Goal: Complete application form: Complete application form

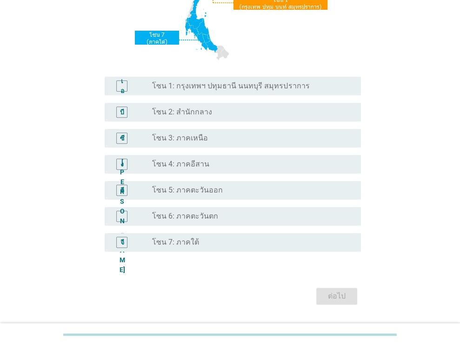
scroll to position [186, 0]
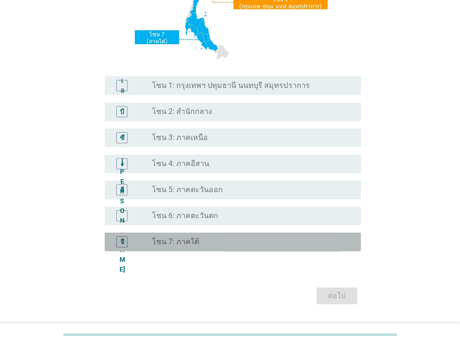
click at [168, 246] on font "โซน 7: ภาคใต้" at bounding box center [175, 241] width 47 height 9
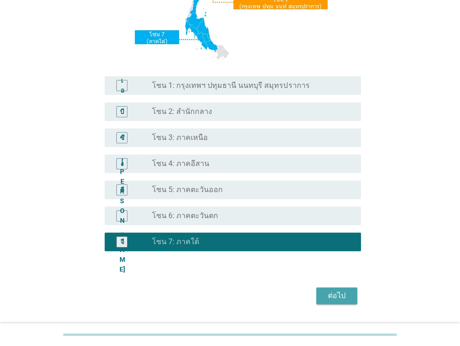
click at [338, 296] on font "ต่อไป" at bounding box center [337, 295] width 18 height 9
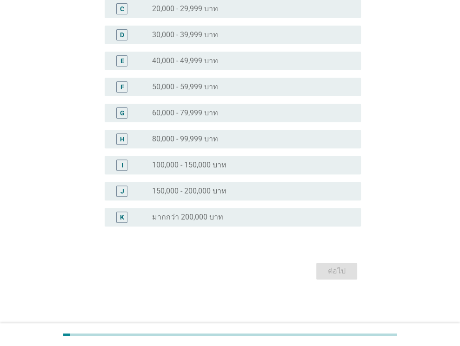
scroll to position [0, 0]
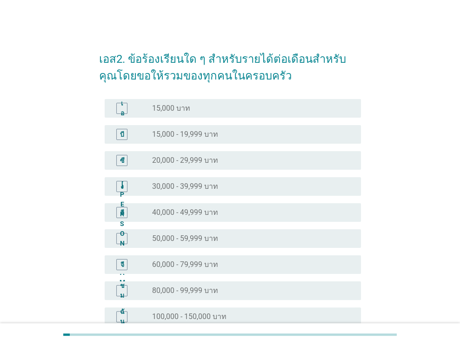
click at [121, 190] on div "ง" at bounding box center [121, 186] width 3 height 10
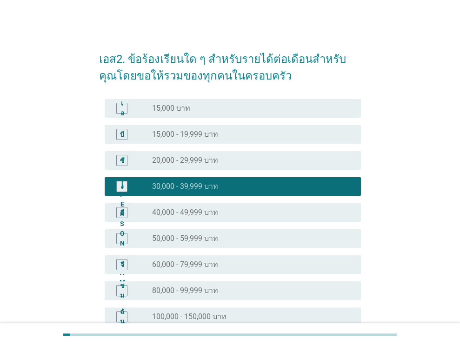
scroll to position [151, 0]
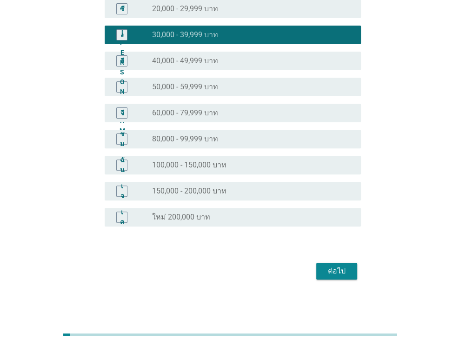
click at [333, 267] on font "ต่อไป" at bounding box center [337, 270] width 18 height 9
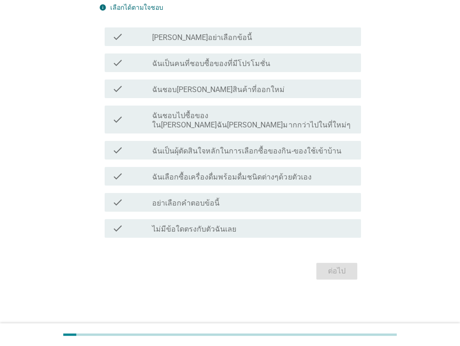
scroll to position [0, 0]
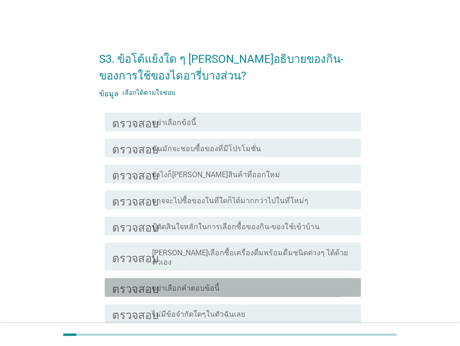
click at [181, 283] on font "อย่าเลือกคำตอบข้อนี้" at bounding box center [185, 287] width 67 height 9
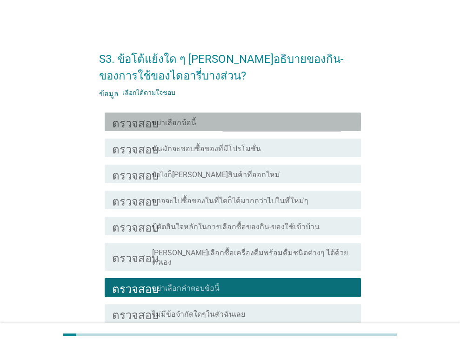
click at [199, 122] on div "โครงร่างกล่องกาเครื่องหมายว่าง อย่าเลือกข้อนี้" at bounding box center [252, 121] width 201 height 11
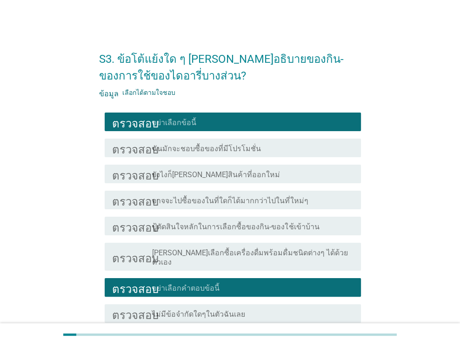
click at [188, 283] on font "อย่าเลือกคำตอบข้อนี้" at bounding box center [185, 287] width 67 height 9
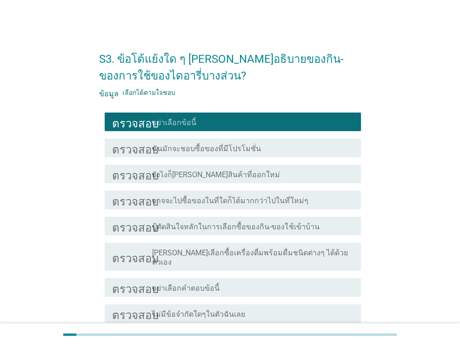
click at [187, 120] on font "อย่าเลือกข้อนี้" at bounding box center [174, 122] width 44 height 9
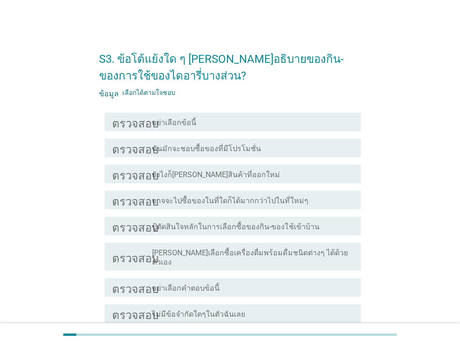
click at [189, 146] on font "ฉันมักจะชอบซื้อของที่มีโปรโมชั่น" at bounding box center [206, 148] width 109 height 9
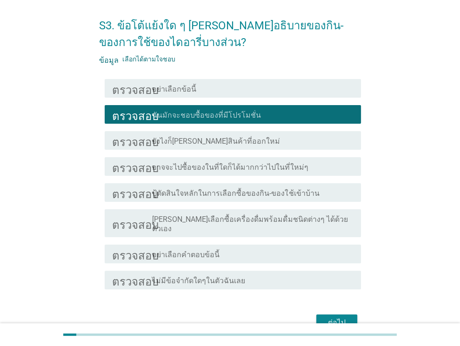
scroll to position [76, 0]
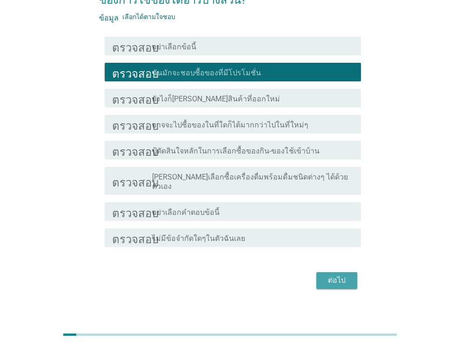
click at [348, 275] on div "ต่อไป" at bounding box center [336, 280] width 26 height 11
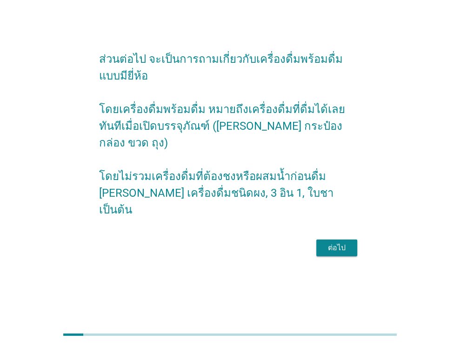
scroll to position [0, 0]
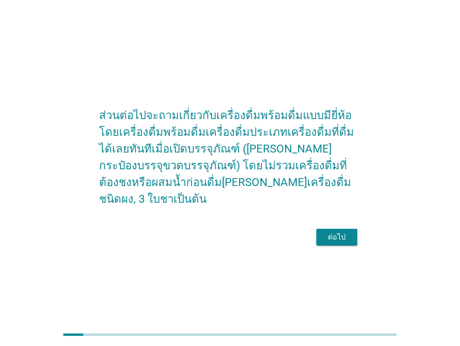
click at [335, 240] on font "ต่อไป" at bounding box center [337, 236] width 18 height 9
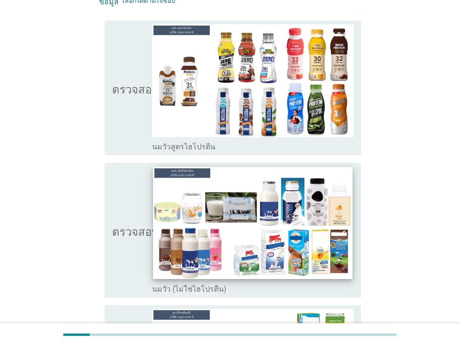
scroll to position [232, 0]
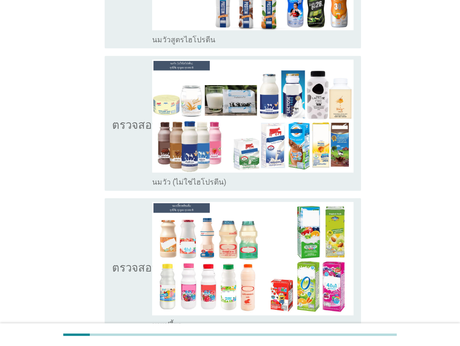
click at [190, 178] on font "นมวัว (ไม่ใช่ไฮโปรตีน)" at bounding box center [189, 182] width 74 height 9
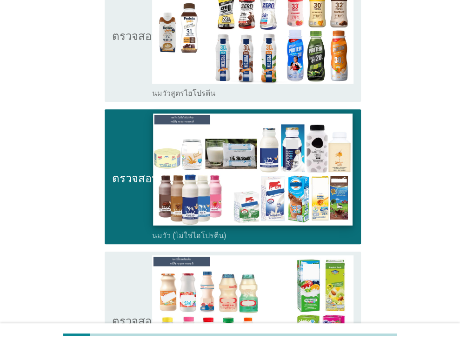
scroll to position [93, 0]
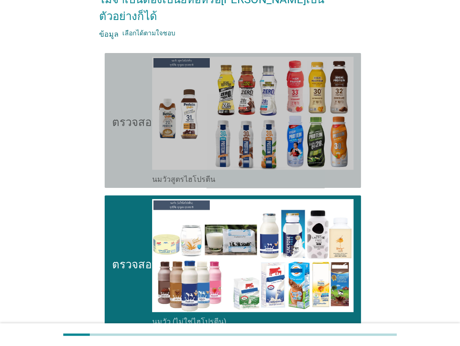
click at [193, 175] on font "นมวัวสูตรไฮโปรตีน" at bounding box center [183, 179] width 63 height 9
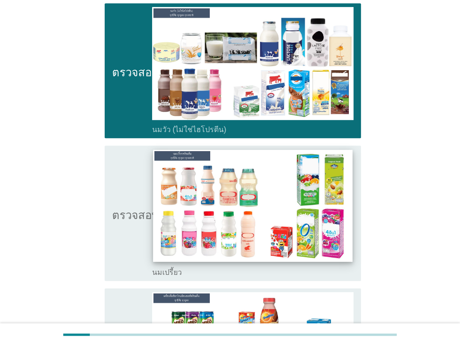
scroll to position [372, 0]
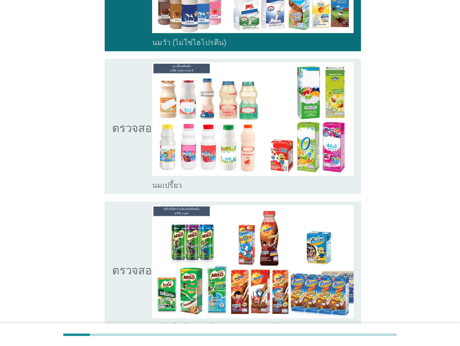
click at [172, 181] on font "นมเปรี้ยว" at bounding box center [167, 185] width 30 height 9
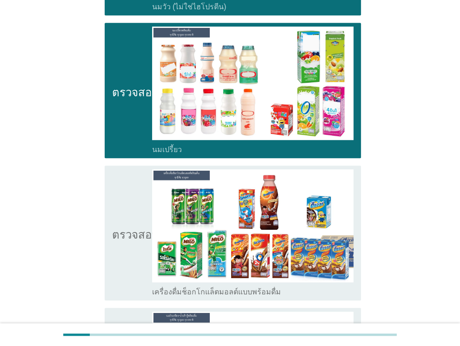
scroll to position [465, 0]
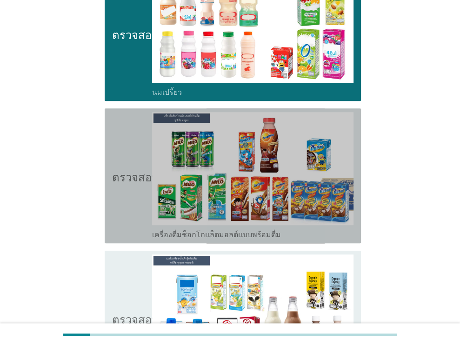
click at [191, 230] on font "เครื่องดื่มช็อกโกแล็ตมอลต์แบบพร้อมดื่ม" at bounding box center [216, 234] width 129 height 9
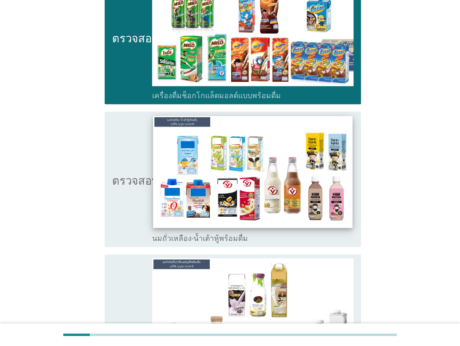
scroll to position [604, 0]
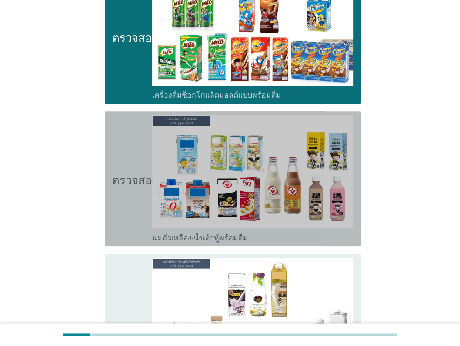
click at [191, 233] on font "นมถั่วเหลือง-น้ำเต้าหู้พร้อมดื่ม" at bounding box center [200, 237] width 96 height 9
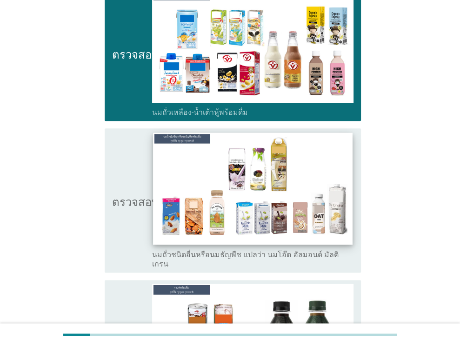
scroll to position [743, 0]
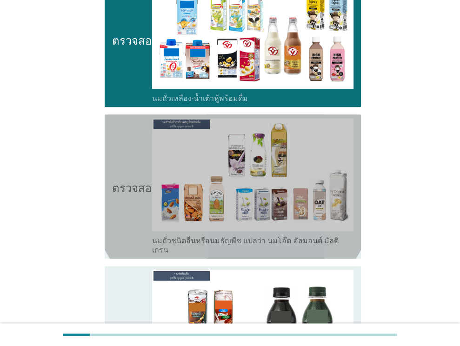
click at [196, 236] on font "นมถั่วชนิดอื่นหรือนมธัญพืช แปลว่า นมโอ๊ต อัลมอนด์ มัลติเกรน" at bounding box center [245, 245] width 186 height 18
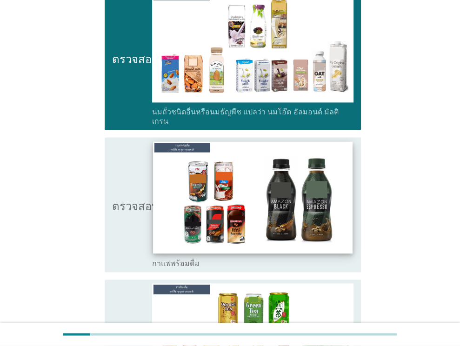
scroll to position [929, 0]
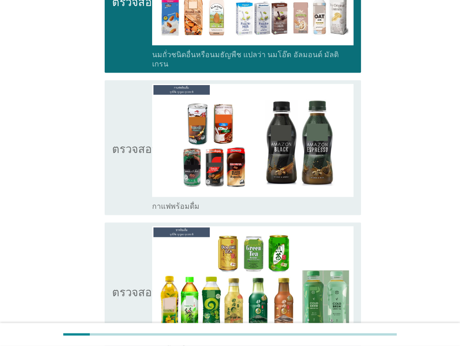
click at [179, 202] on font "กาแฟพร้อมดื่ม" at bounding box center [175, 206] width 47 height 9
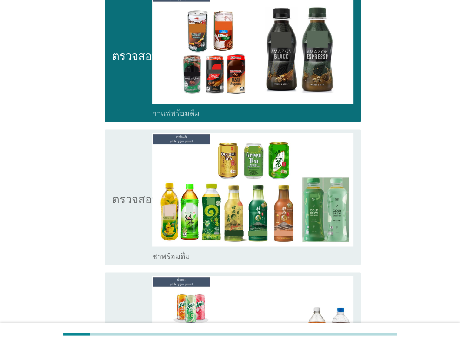
click at [184, 251] on font "ชาพร้อมดื่ม" at bounding box center [171, 255] width 38 height 9
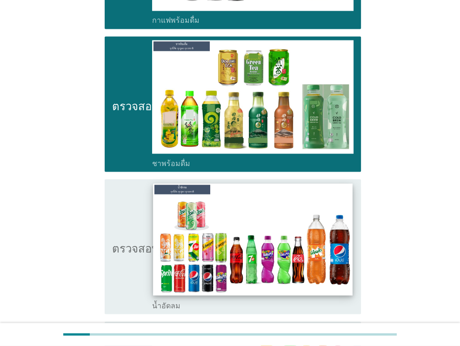
scroll to position [1162, 0]
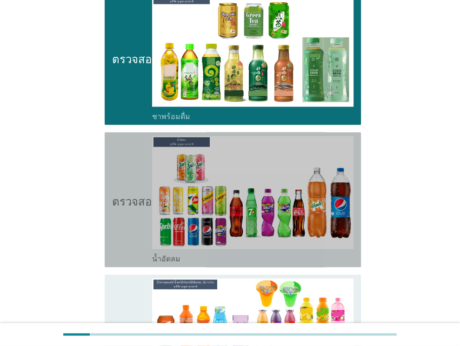
click at [170, 254] on font "น้ำอัดลม" at bounding box center [166, 258] width 28 height 9
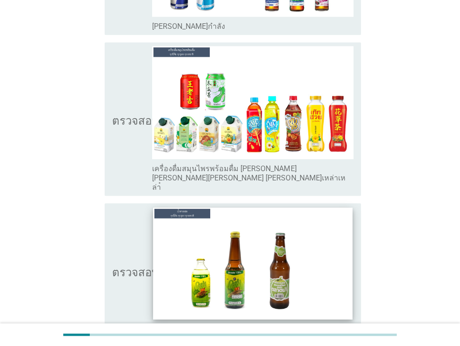
scroll to position [2974, 0]
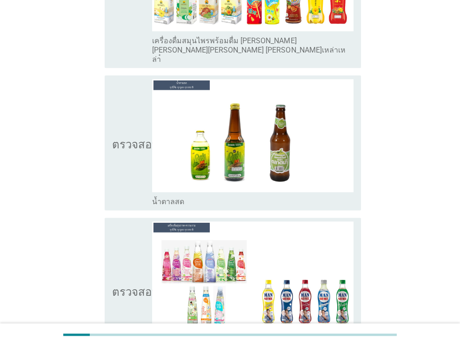
click at [198, 340] on font "เครื่องดื่มเพื่อสุขภาพและความงาม [PERSON_NAME] เซ็นปเป้แมนซั่ม" at bounding box center [249, 349] width 195 height 18
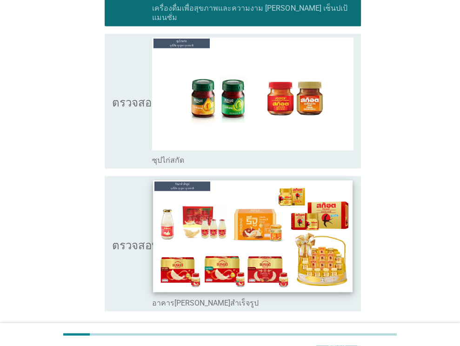
scroll to position [3313, 0]
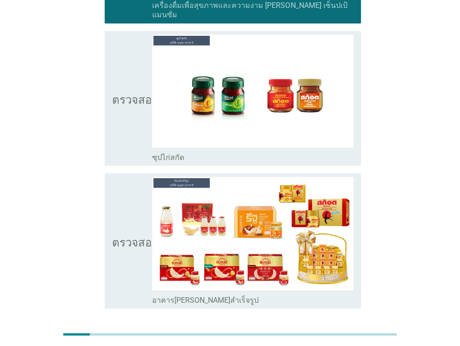
click at [197, 295] on font "อาคาร[PERSON_NAME]สำเร็จรูป" at bounding box center [205, 299] width 106 height 9
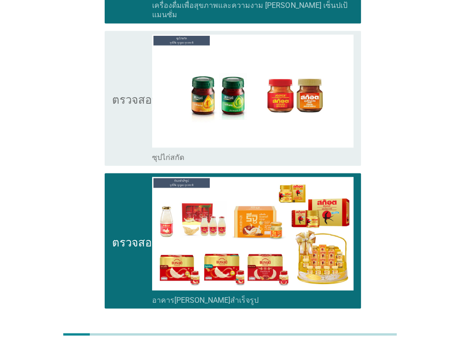
click at [341, 337] on font "ต่อไป" at bounding box center [337, 341] width 18 height 9
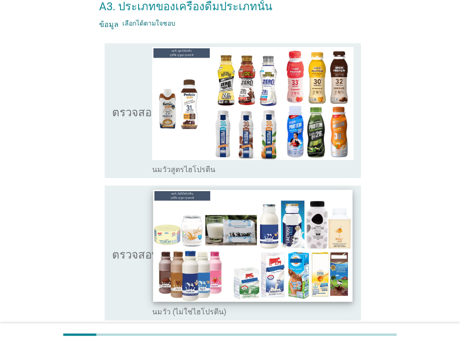
scroll to position [93, 0]
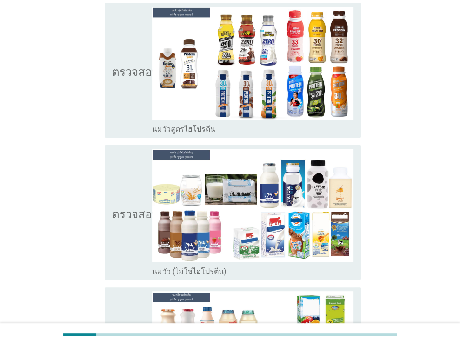
click at [180, 270] on font "นมวัว (ไม่ใช่ไฮโปรตีน)" at bounding box center [189, 271] width 74 height 9
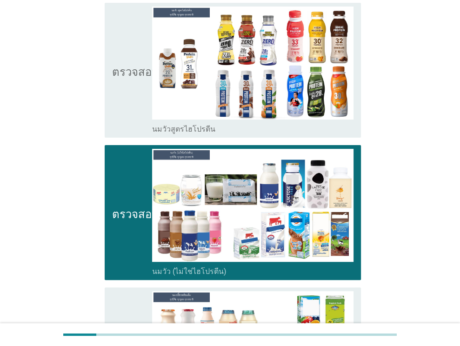
click at [196, 121] on div "โครงร่างกล่องกาเครื่องหมายว่าง นมวัวสูตรไฮโปรตีน" at bounding box center [252, 70] width 201 height 127
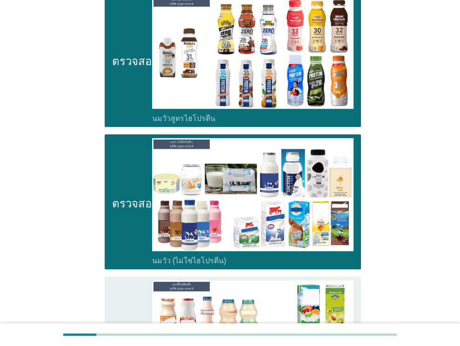
scroll to position [279, 0]
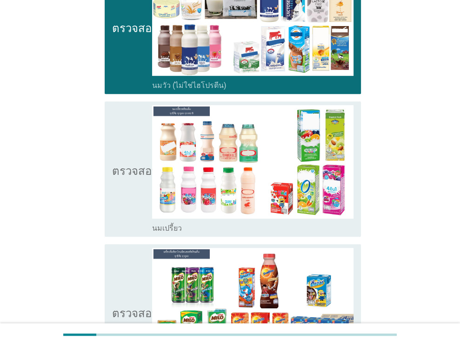
click at [177, 224] on font "นมเปรี้ยว" at bounding box center [167, 228] width 30 height 9
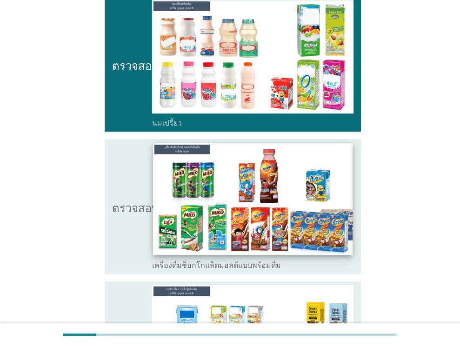
scroll to position [465, 0]
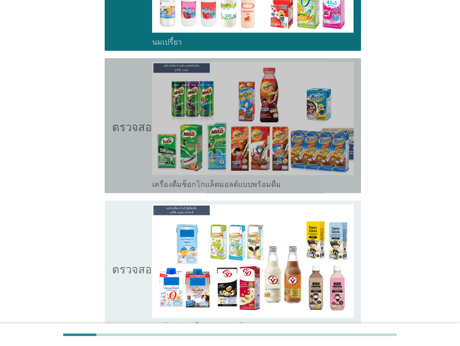
click at [176, 186] on font "เครื่องดื่มช็อกโกแล็ตมอลต์แบบพร้อมดื่ม" at bounding box center [216, 184] width 129 height 9
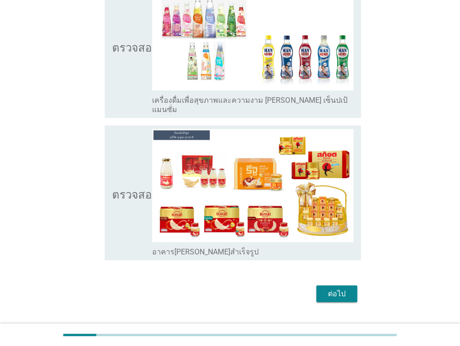
scroll to position [1414, 0]
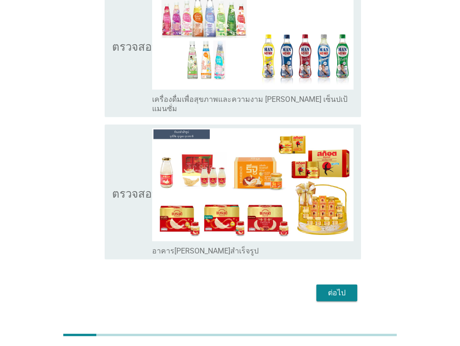
click at [329, 288] on font "ต่อไป" at bounding box center [337, 292] width 18 height 9
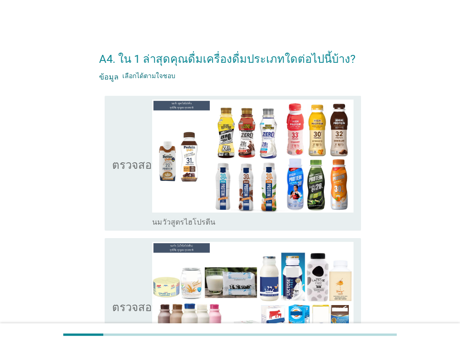
click at [191, 219] on font "นมวัวสูตรไฮโปรตีน" at bounding box center [183, 221] width 63 height 9
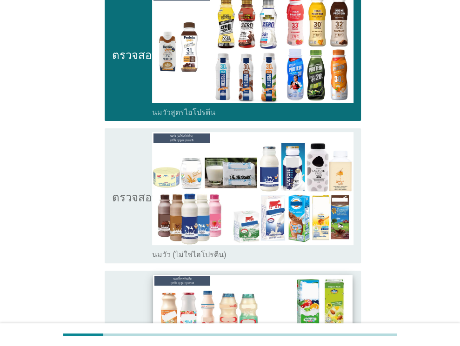
scroll to position [139, 0]
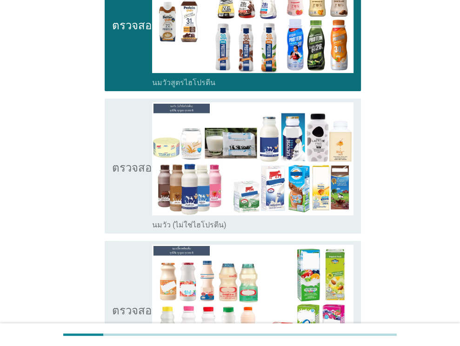
click at [197, 224] on font "นมวัว (ไม่ใช่ไฮโปรตีน)" at bounding box center [189, 224] width 74 height 9
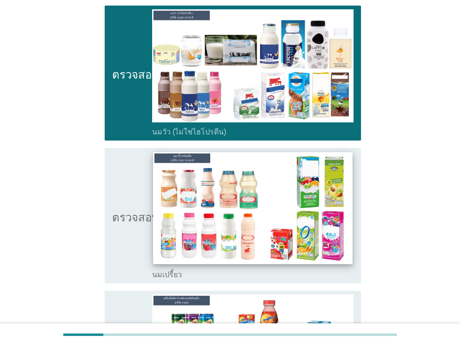
scroll to position [325, 0]
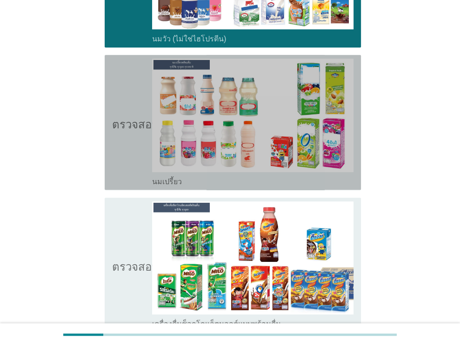
click at [171, 181] on font "นมเปรี้ยว" at bounding box center [167, 181] width 30 height 9
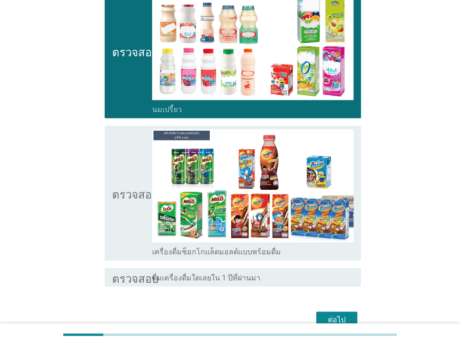
scroll to position [445, 0]
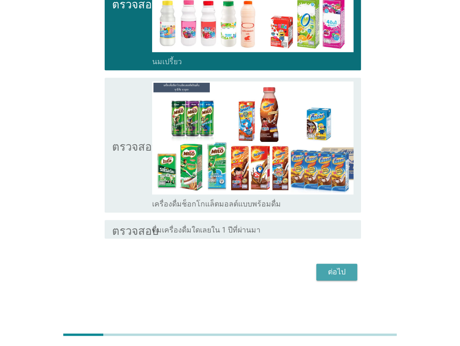
click at [335, 269] on font "ต่อไป" at bounding box center [337, 271] width 18 height 9
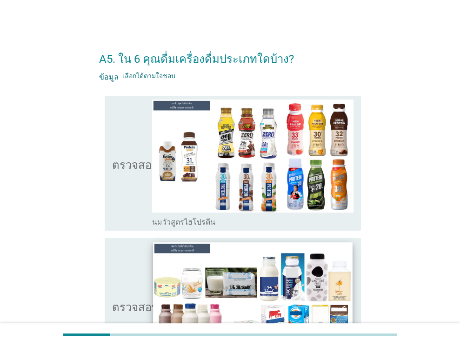
scroll to position [46, 0]
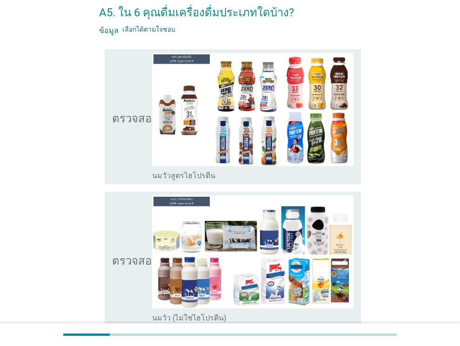
click at [170, 173] on font "นมวัวสูตรไฮโปรตีน" at bounding box center [183, 175] width 63 height 9
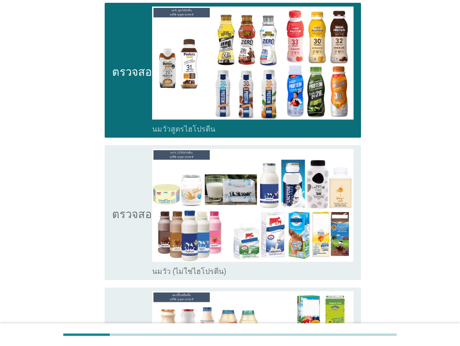
click at [193, 268] on font "นมวัว (ไม่ใช่ไฮโปรตีน)" at bounding box center [189, 271] width 74 height 9
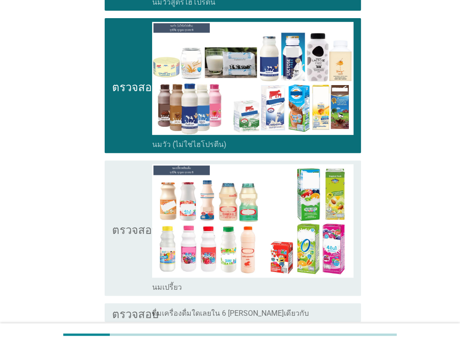
scroll to position [279, 0]
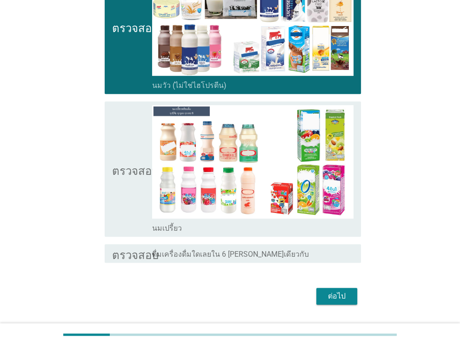
click at [203, 254] on font "ดื่มเครื่องดื่มใดเลยใน 6 [PERSON_NAME]เดียวกับ" at bounding box center [230, 254] width 156 height 9
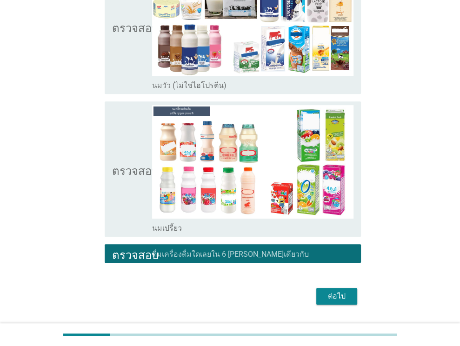
click at [334, 293] on font "ต่อไป" at bounding box center [337, 295] width 18 height 9
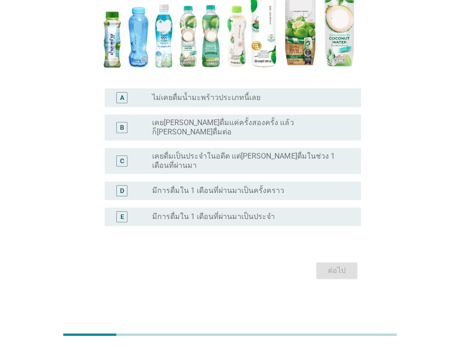
scroll to position [0, 0]
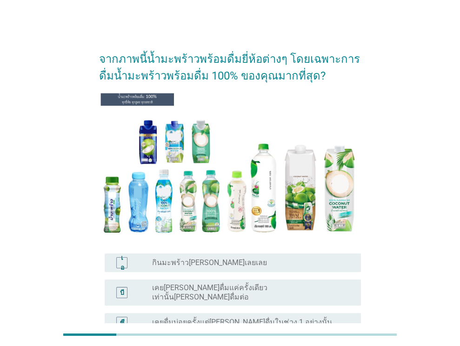
click at [228, 258] on div "ปุ่มวิทยุ[PERSON_NAME]เลือก กินมะพร้าว[PERSON_NAME]เลยเลย" at bounding box center [249, 262] width 194 height 9
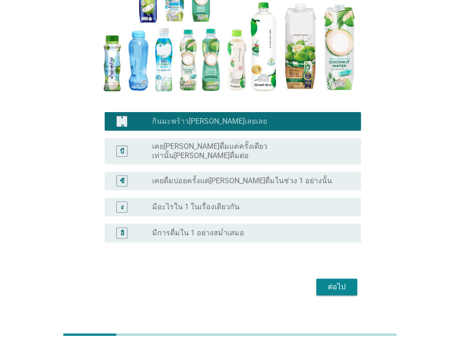
scroll to position [150, 0]
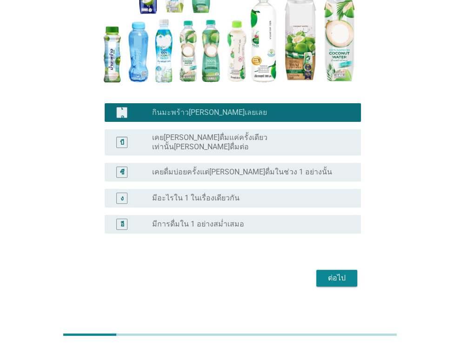
click at [323, 272] on div "ต่อไป" at bounding box center [336, 277] width 26 height 11
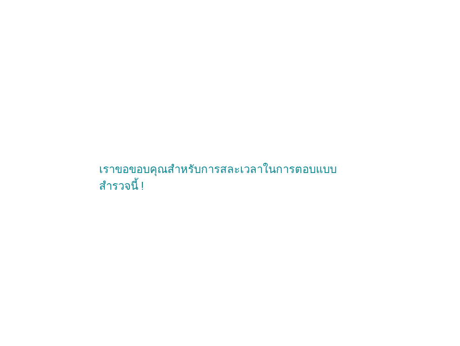
scroll to position [0, 0]
